Goal: Task Accomplishment & Management: Manage account settings

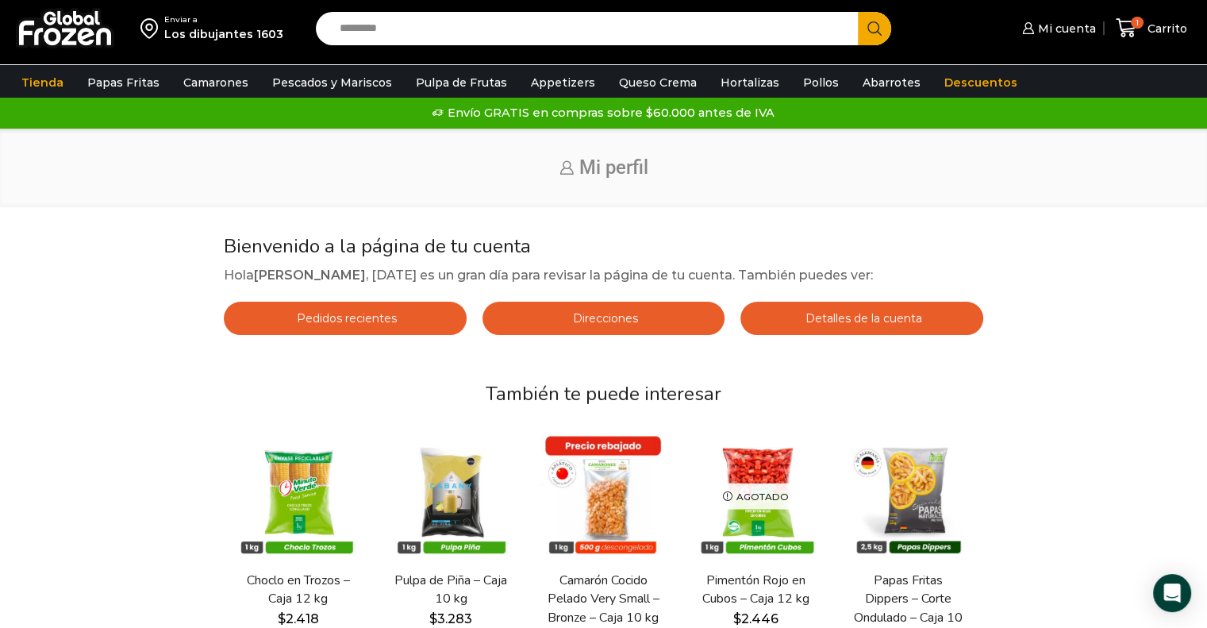
click at [552, 183] on div "Inicio Mi perfil" at bounding box center [603, 168] width 1207 height 78
click at [563, 178] on h1 "Mi perfil" at bounding box center [604, 167] width 1152 height 23
click at [569, 173] on h1 "Mi perfil" at bounding box center [604, 167] width 1152 height 23
click at [581, 168] on span "Mi perfil" at bounding box center [613, 167] width 69 height 22
click at [592, 163] on span "Mi perfil" at bounding box center [613, 167] width 69 height 22
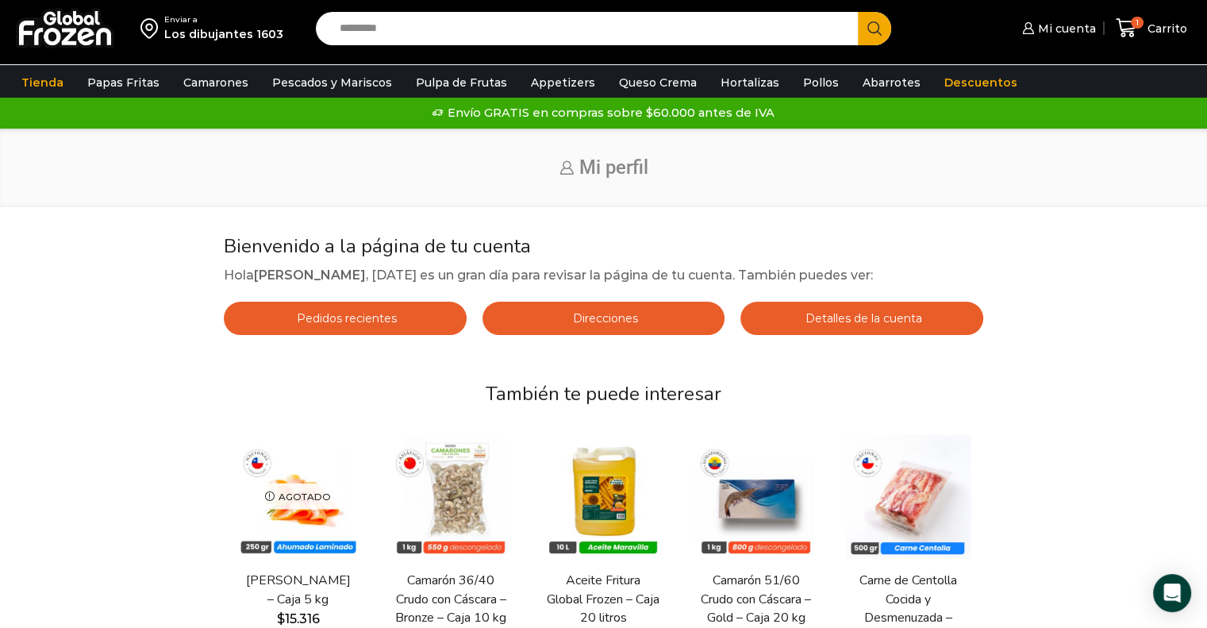
click at [571, 161] on h1 "Mi perfil" at bounding box center [604, 167] width 1152 height 23
click at [106, 16] on img at bounding box center [65, 28] width 98 height 40
click at [1138, 23] on span "1" at bounding box center [1137, 23] width 13 height 13
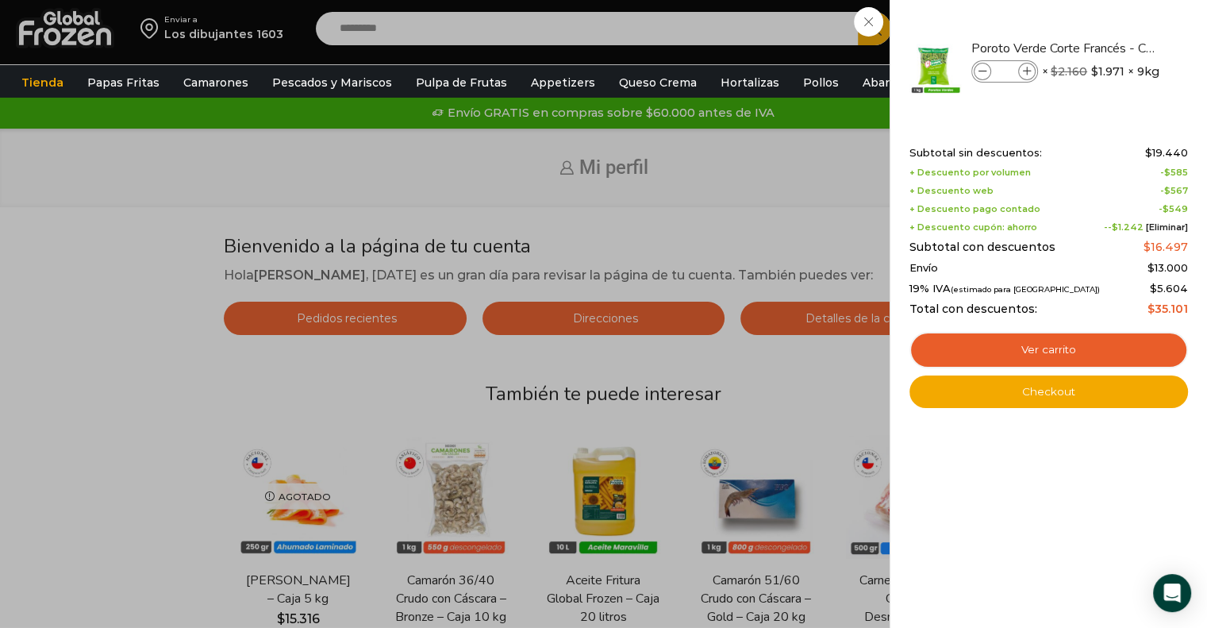
click at [1112, 47] on div "1 Carrito 1 1 Shopping Cart * $" at bounding box center [1151, 28] width 79 height 37
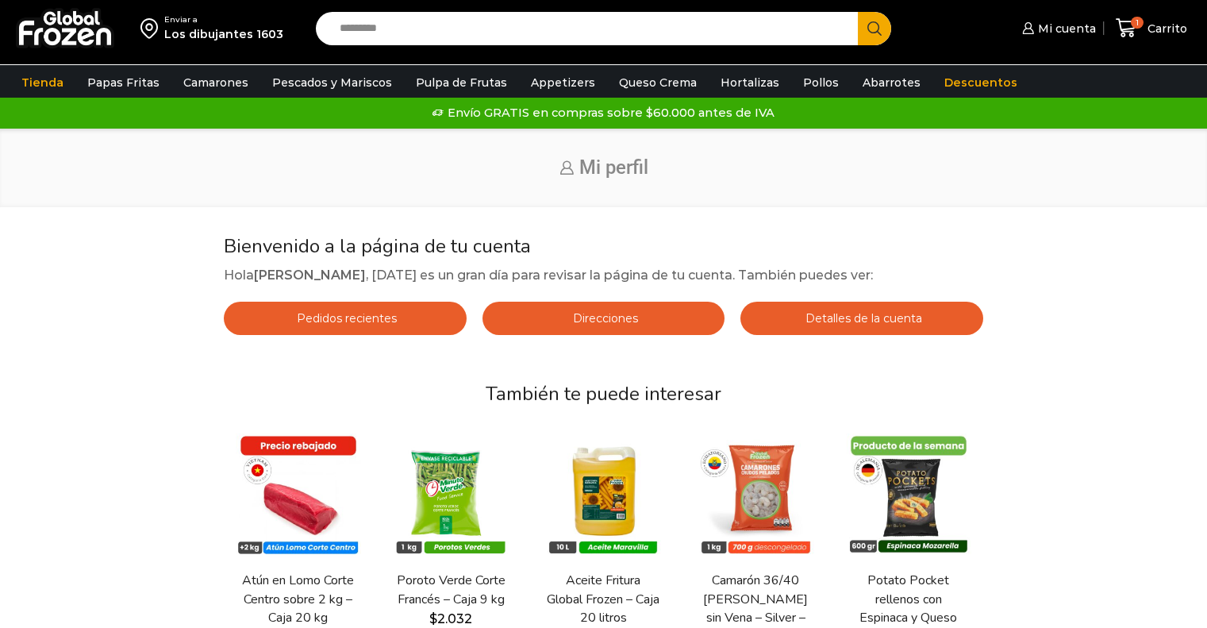
click at [1139, 19] on span "1" at bounding box center [1137, 23] width 13 height 13
click at [1079, 25] on div "Shopping cart (1) Subtotal sin descuentos: $ 19.440 + Descuento por volumen - $…" at bounding box center [1168, 166] width 279 height 285
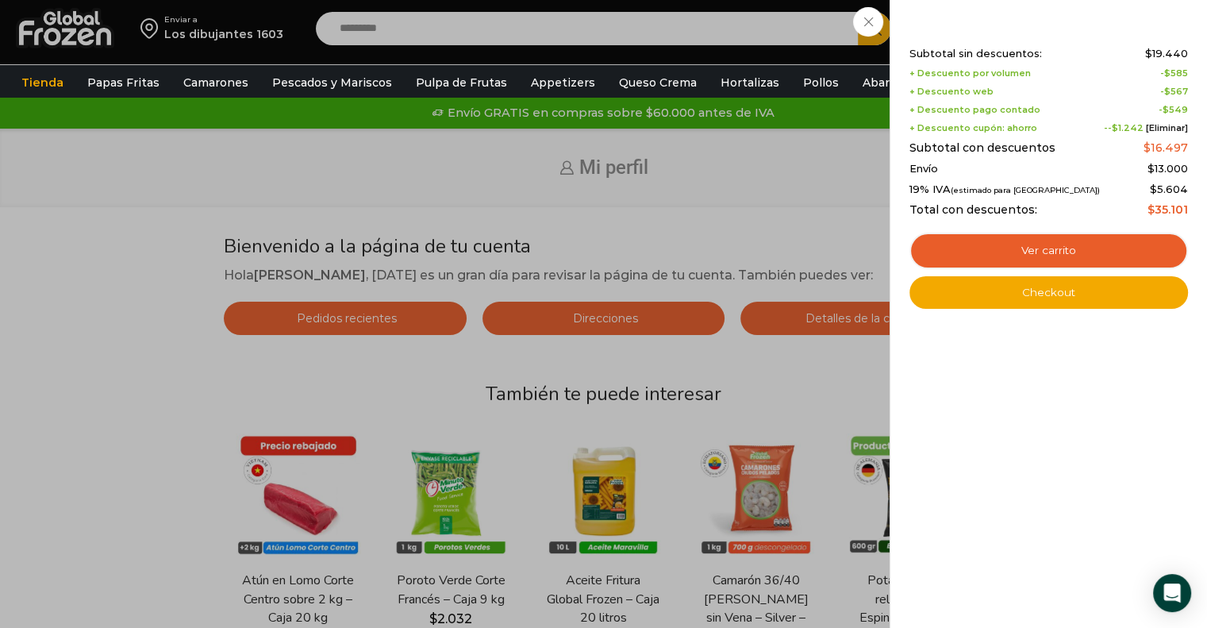
click at [1112, 13] on div "1 Carrito 1 1 Shopping Cart Shopping cart (1) Subtotal sin descuentos: $ 19.440…" at bounding box center [1151, 28] width 79 height 37
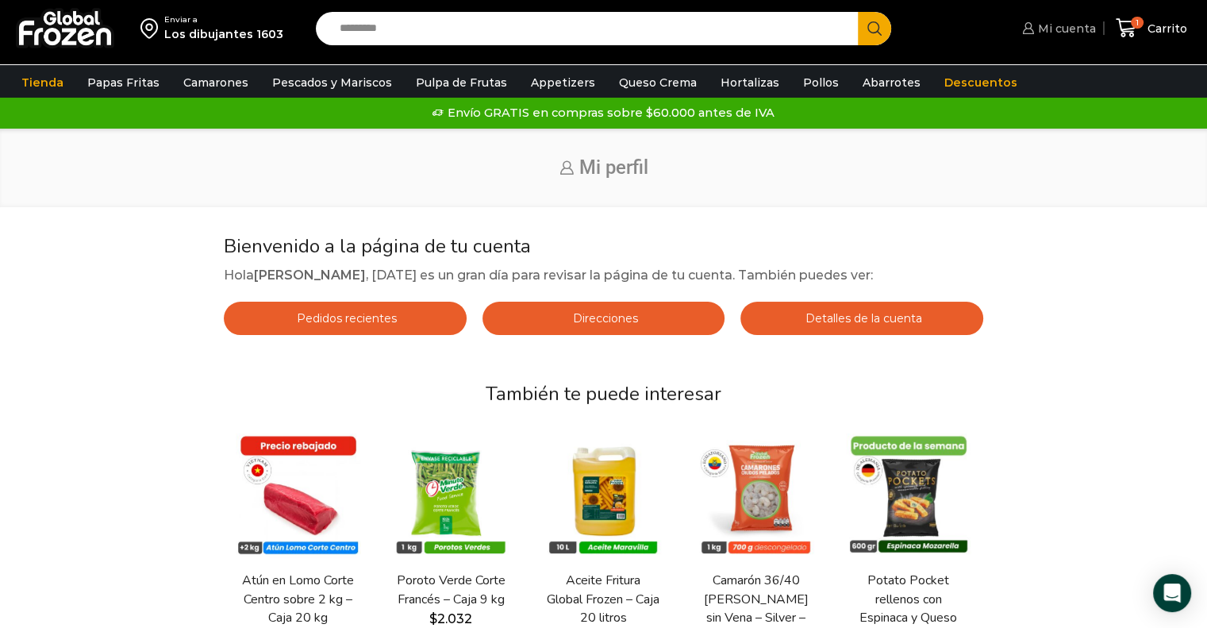
click at [1060, 29] on span "Mi cuenta" at bounding box center [1065, 29] width 62 height 16
click at [1033, 28] on icon at bounding box center [1028, 28] width 12 height 12
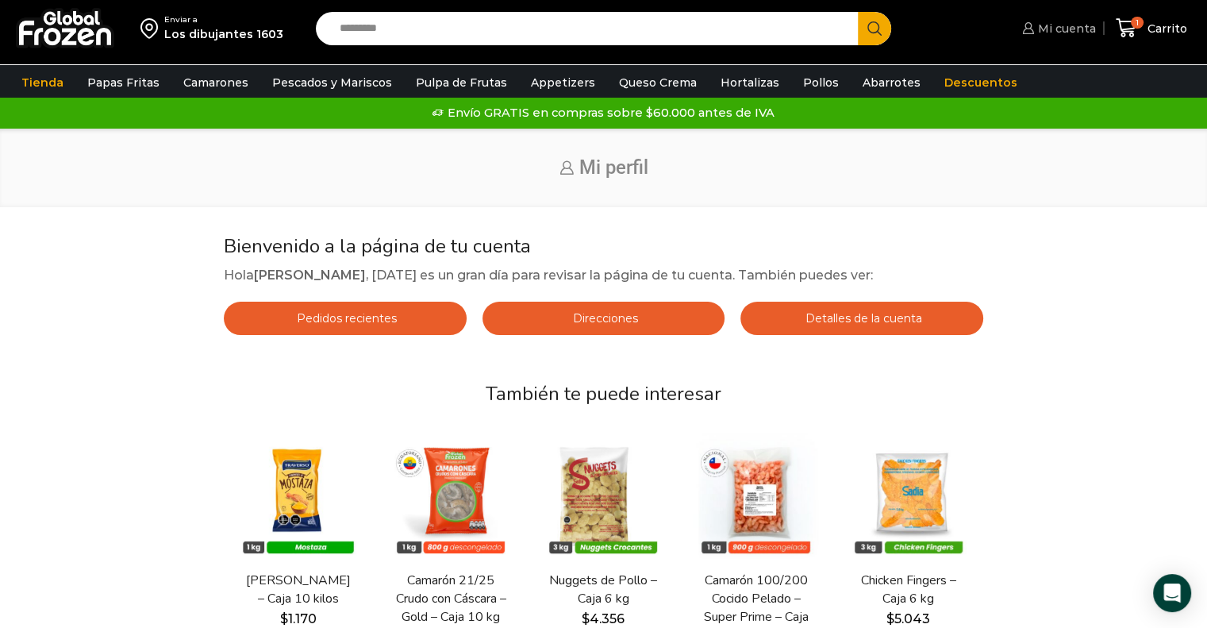
click at [1074, 33] on span "Mi cuenta" at bounding box center [1065, 29] width 62 height 16
click at [1060, 33] on span "Mi cuenta" at bounding box center [1065, 29] width 62 height 16
click at [1061, 25] on span "Mi cuenta" at bounding box center [1065, 29] width 62 height 16
click at [1129, 23] on icon at bounding box center [1126, 27] width 21 height 21
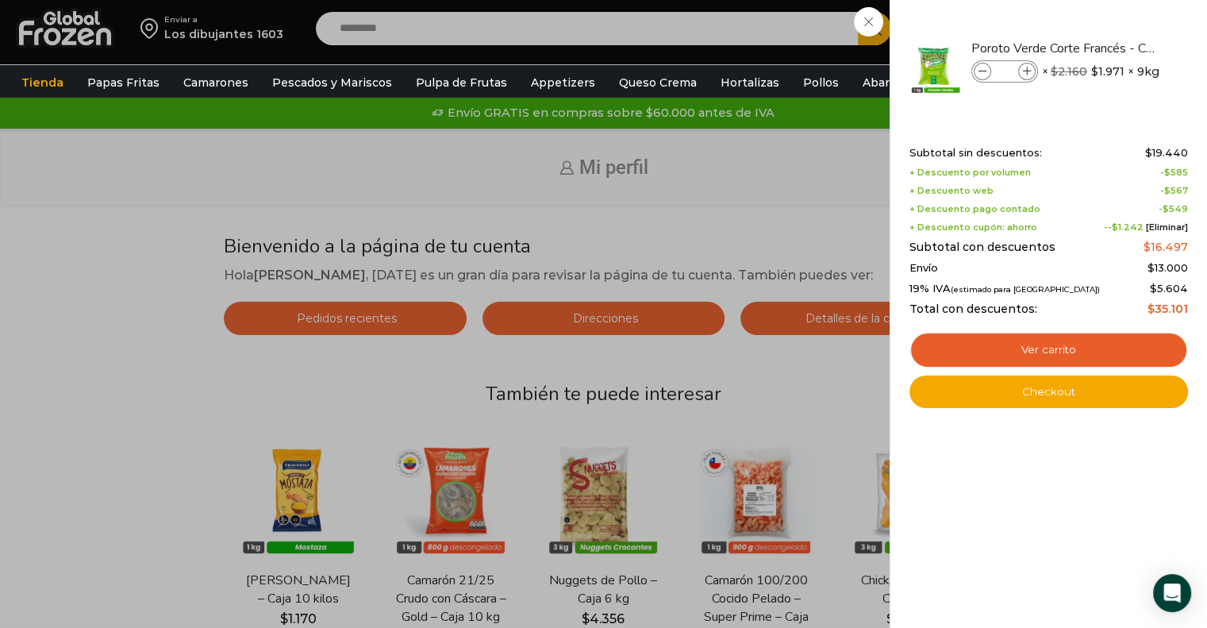
click at [1112, 31] on div "1 Carrito 1 1 Shopping Cart * $" at bounding box center [1151, 28] width 79 height 37
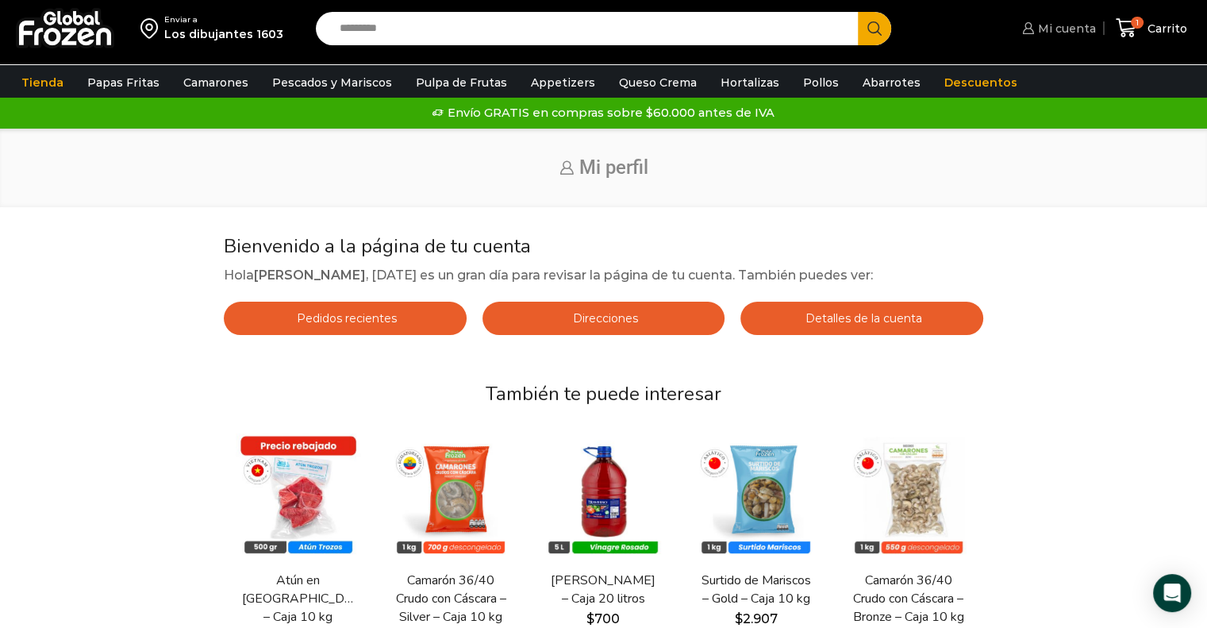
click at [1073, 33] on span "Mi cuenta" at bounding box center [1065, 29] width 62 height 16
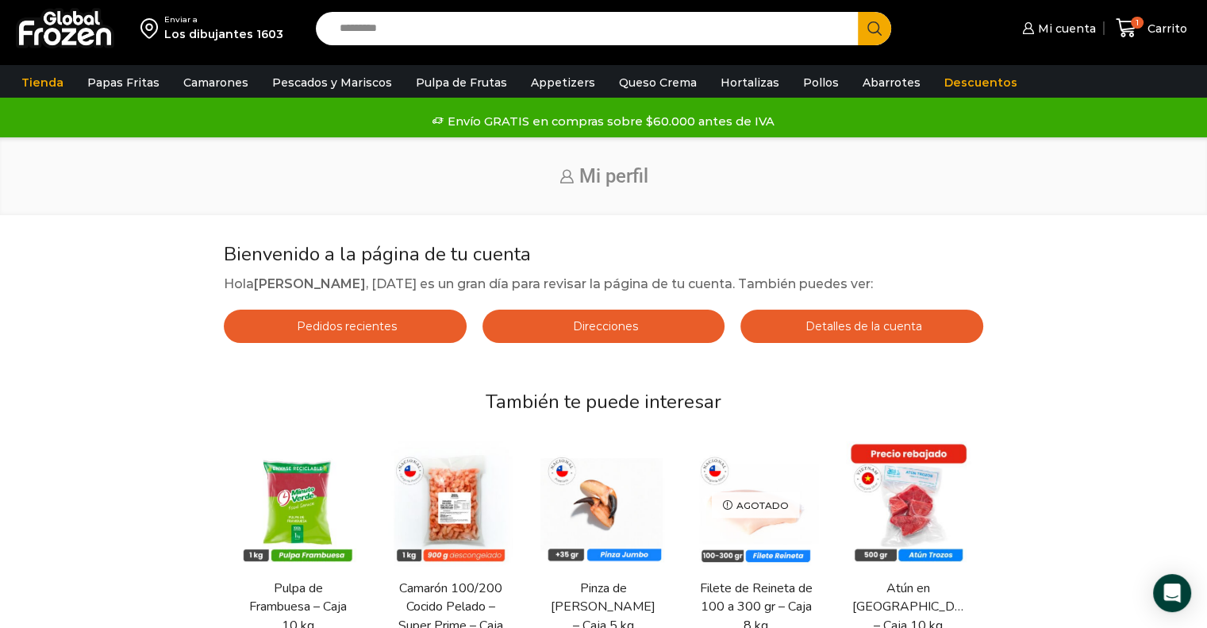
click at [252, 32] on div "Los dibujantes 1603" at bounding box center [223, 34] width 119 height 16
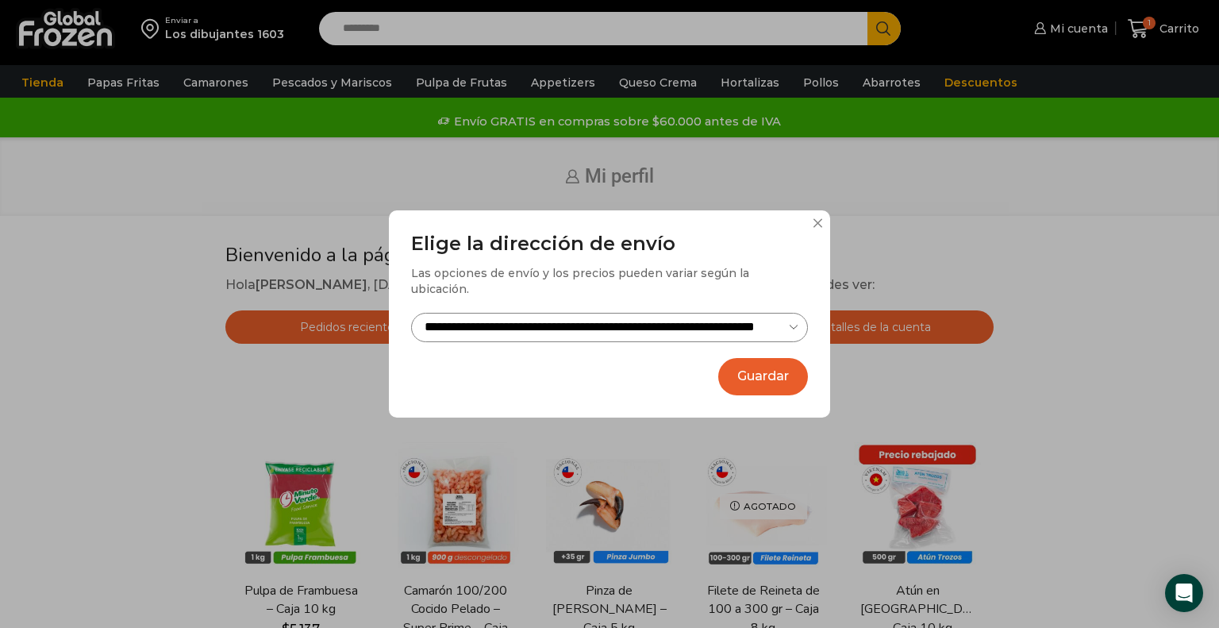
click at [821, 228] on button at bounding box center [818, 223] width 10 height 10
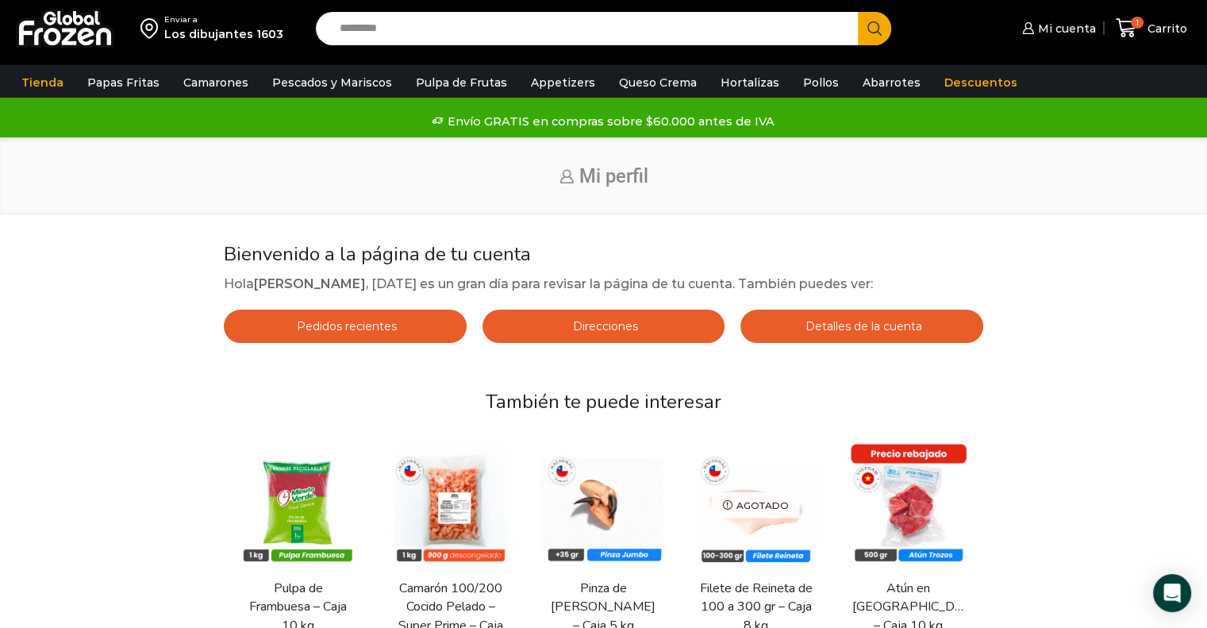
click at [49, 19] on img at bounding box center [65, 28] width 98 height 40
click at [1087, 27] on span "Mi cuenta" at bounding box center [1065, 29] width 62 height 16
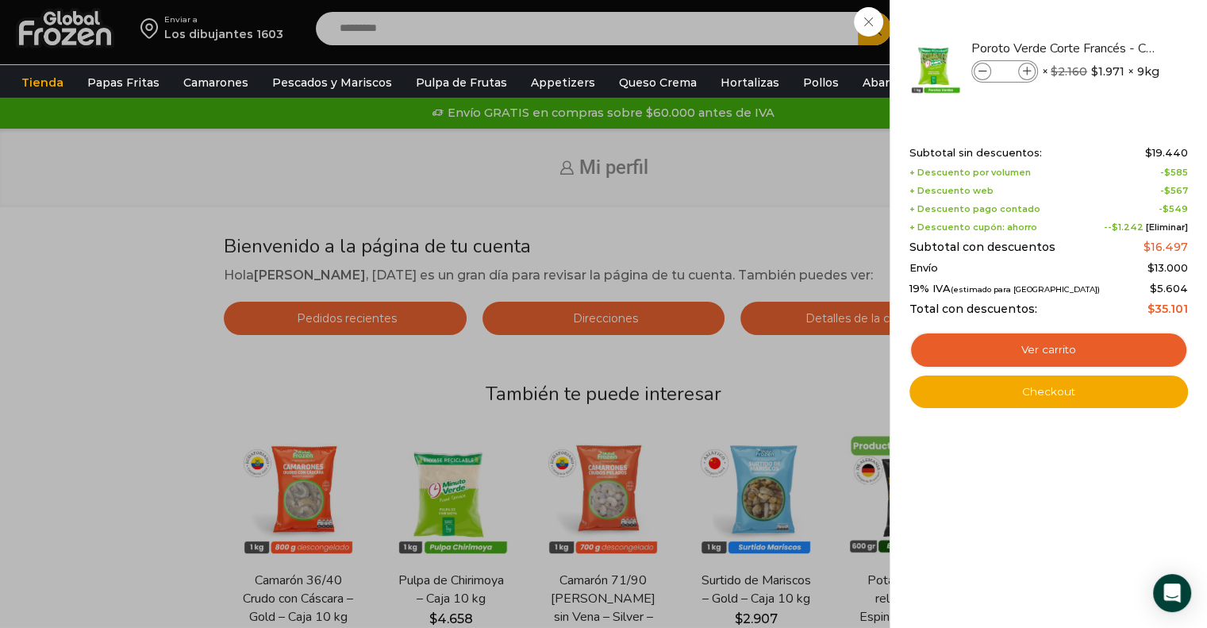
click at [1112, 31] on div "1 Carrito 1 1 Shopping Cart * $" at bounding box center [1151, 28] width 79 height 37
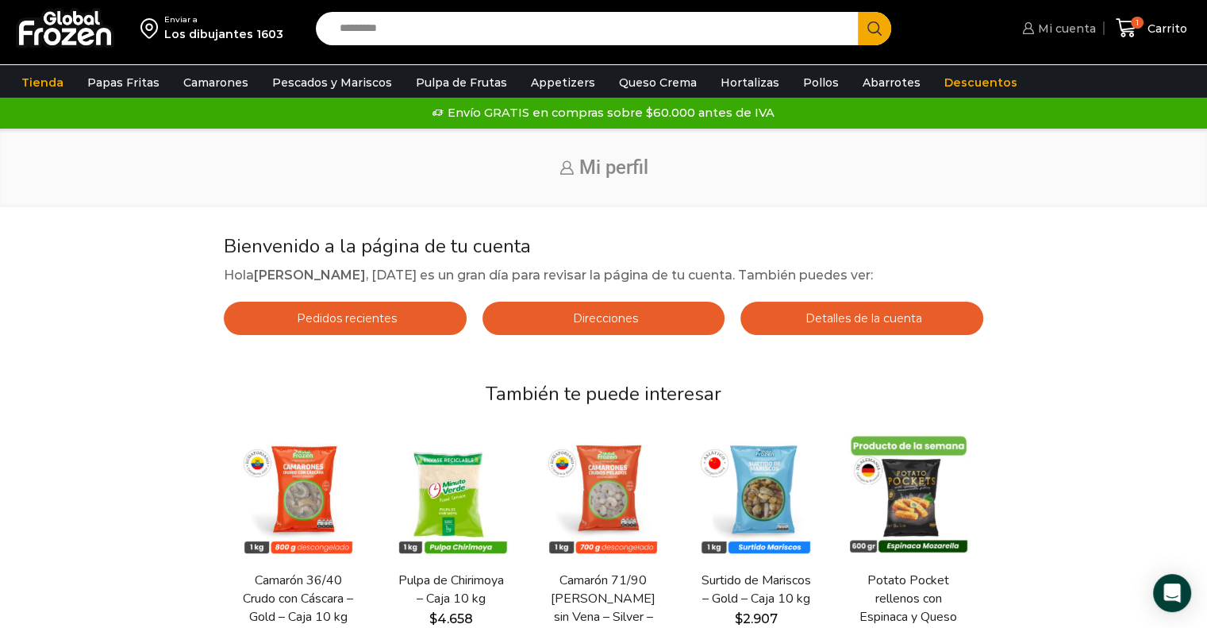
click at [1032, 30] on icon at bounding box center [1028, 28] width 12 height 12
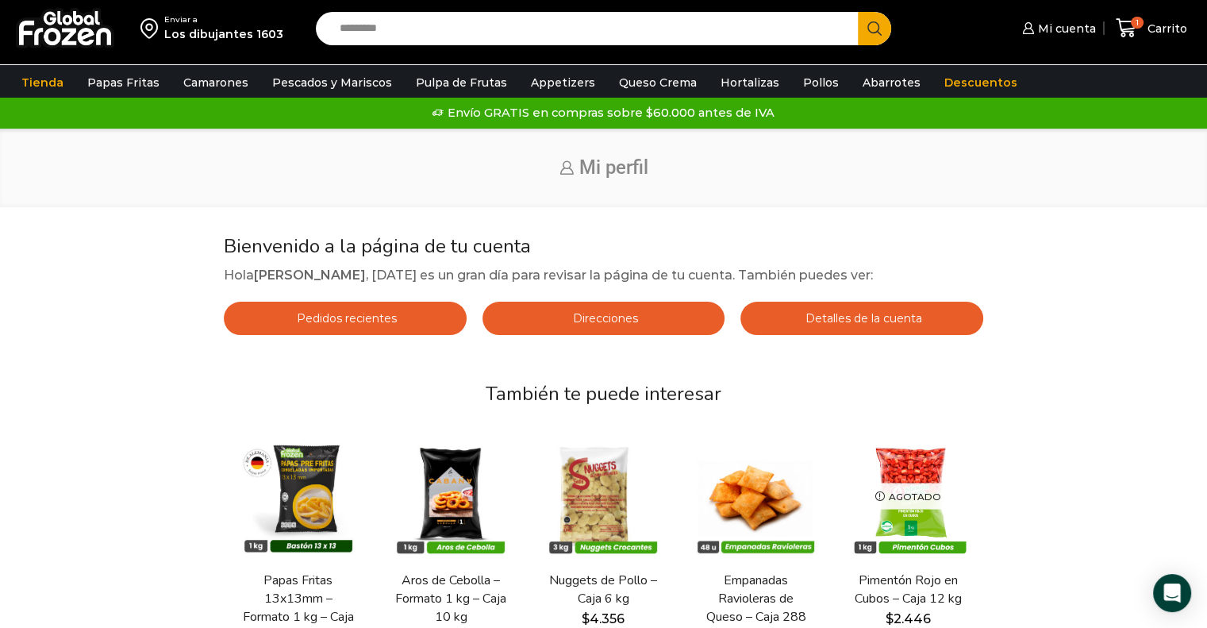
click at [586, 172] on span "Mi perfil" at bounding box center [613, 167] width 69 height 22
click at [548, 167] on h1 "Mi perfil" at bounding box center [604, 167] width 1152 height 23
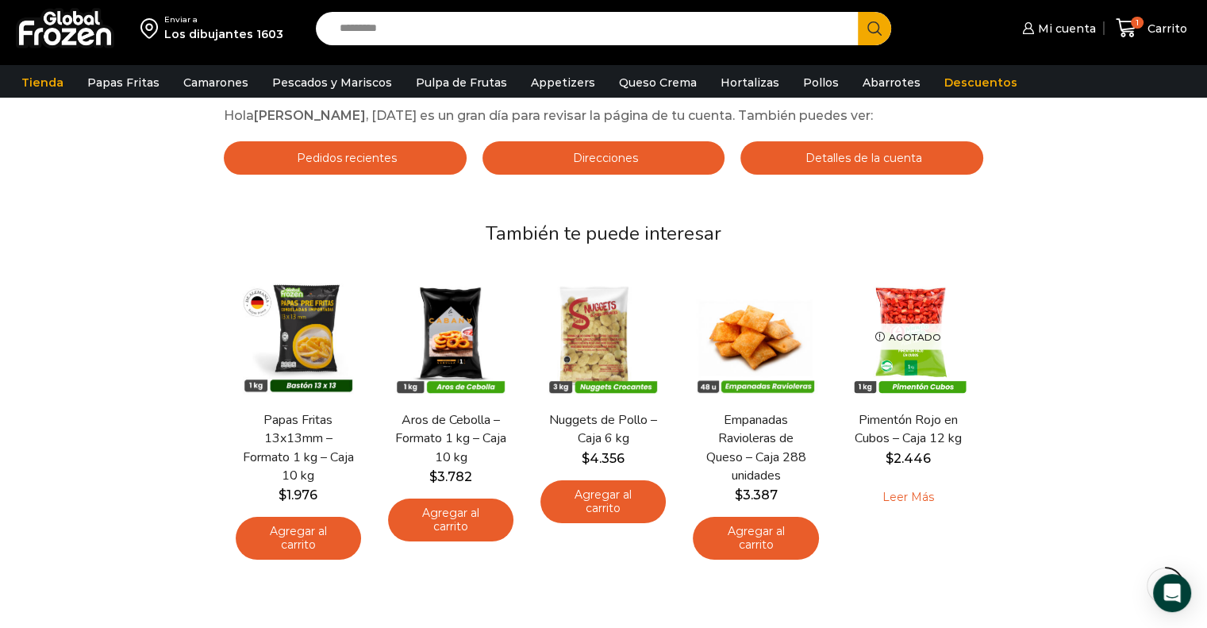
scroll to position [141, 0]
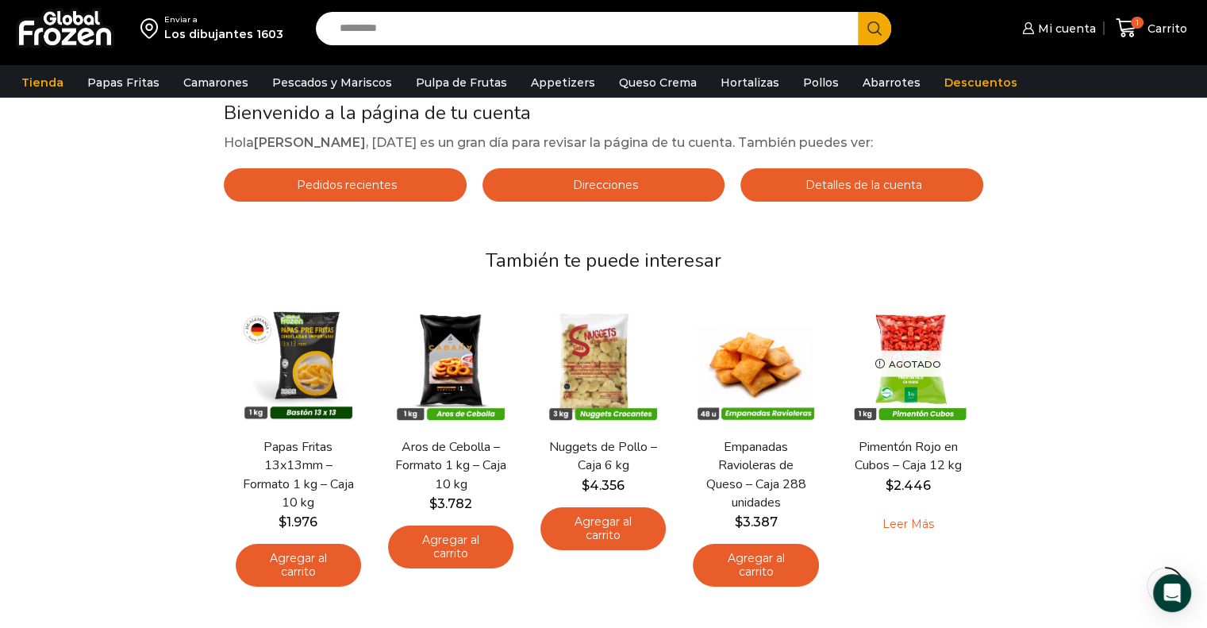
click at [1, 326] on div "Enviar a Los dibujantes 1603 Search input Search Mi cuenta" at bounding box center [603, 283] width 1207 height 848
